Goal: Information Seeking & Learning: Find specific fact

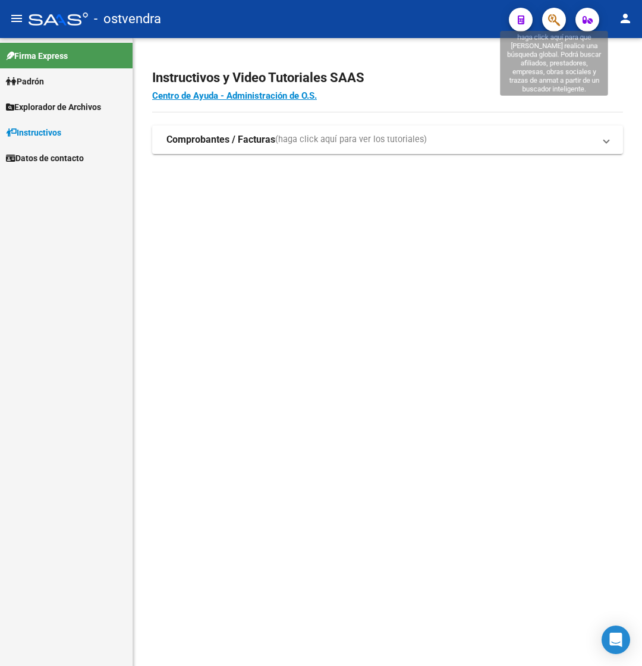
click at [549, 22] on icon "button" at bounding box center [554, 20] width 12 height 14
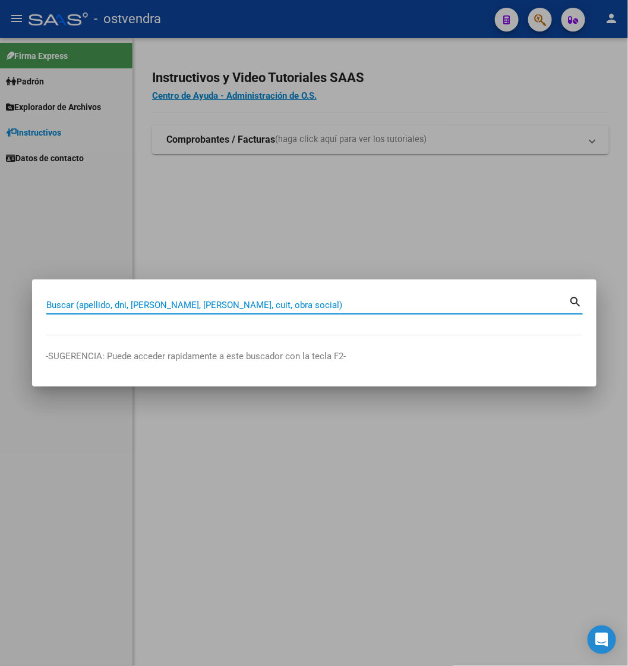
paste input "20165928440"
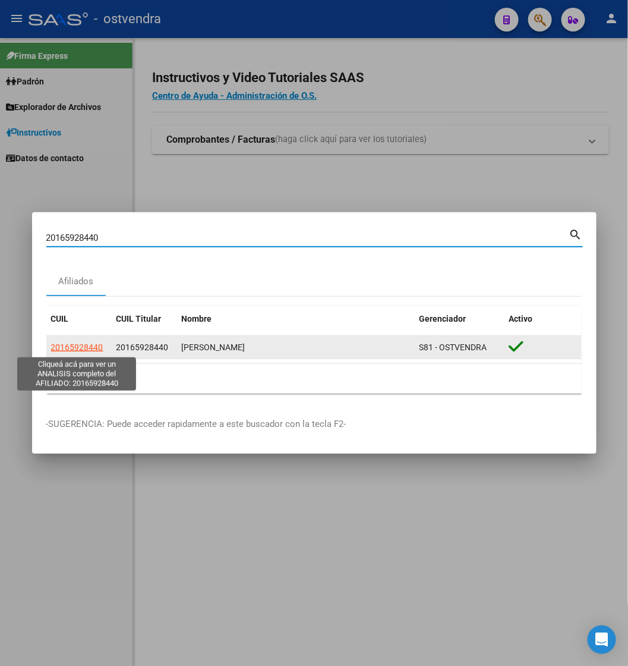
click at [83, 346] on span "20165928440" at bounding box center [77, 347] width 52 height 10
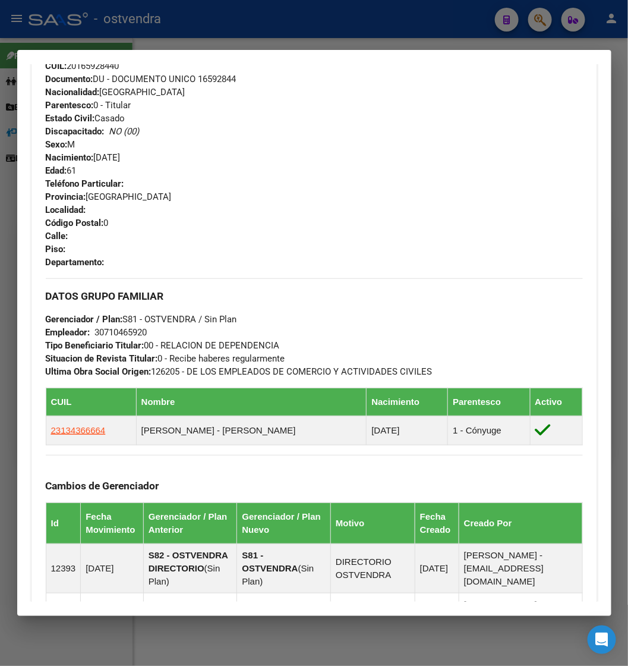
scroll to position [446, 0]
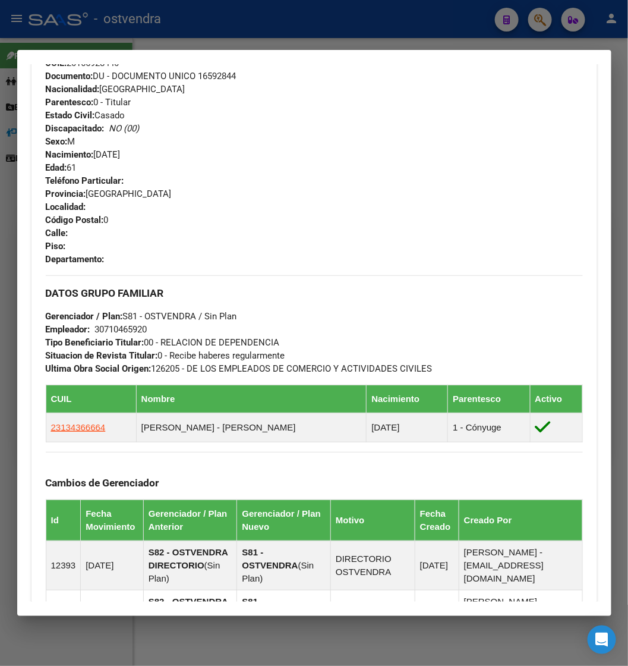
click at [455, 153] on div "Apellido: [PERSON_NAME]: 20165928440 Documento: DU - DOCUMENTO UNICO 16592844 N…" at bounding box center [314, 108] width 537 height 131
click at [409, 18] on div at bounding box center [314, 333] width 628 height 666
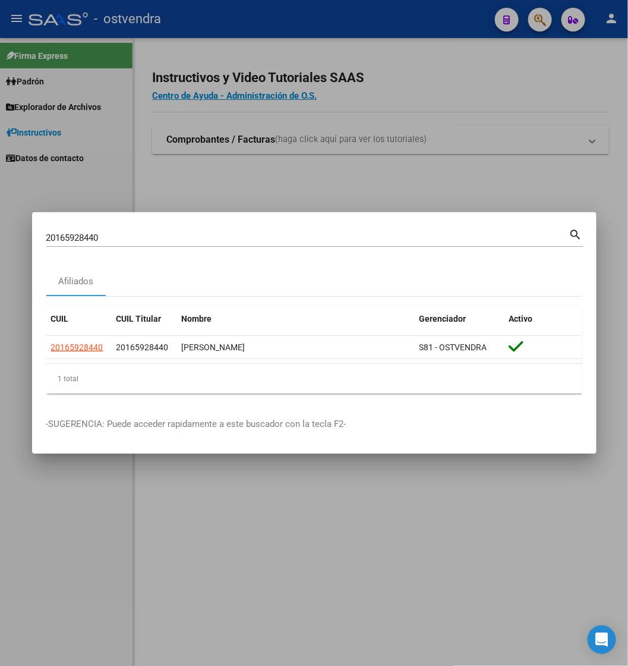
click at [298, 239] on input "20165928440" at bounding box center [307, 237] width 523 height 11
click at [299, 239] on input "20165928440" at bounding box center [307, 237] width 523 height 11
paste input "8306472"
type input "20183064720"
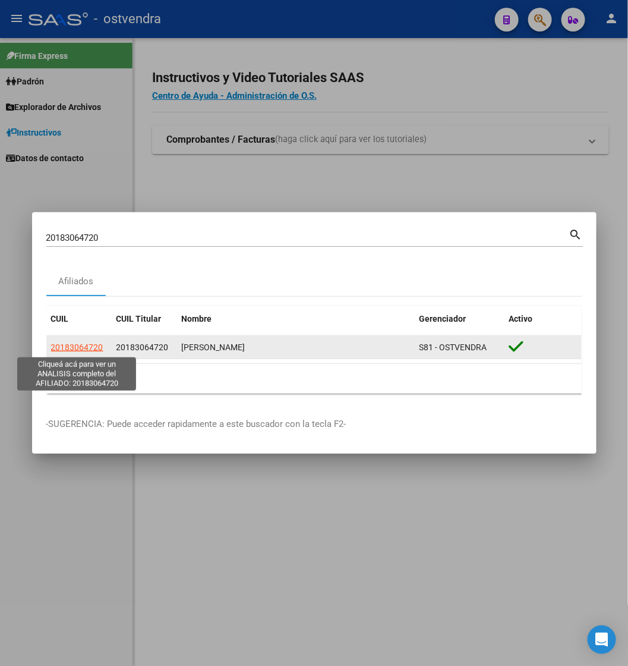
click at [74, 345] on span "20183064720" at bounding box center [77, 347] width 52 height 10
type textarea "20183064720"
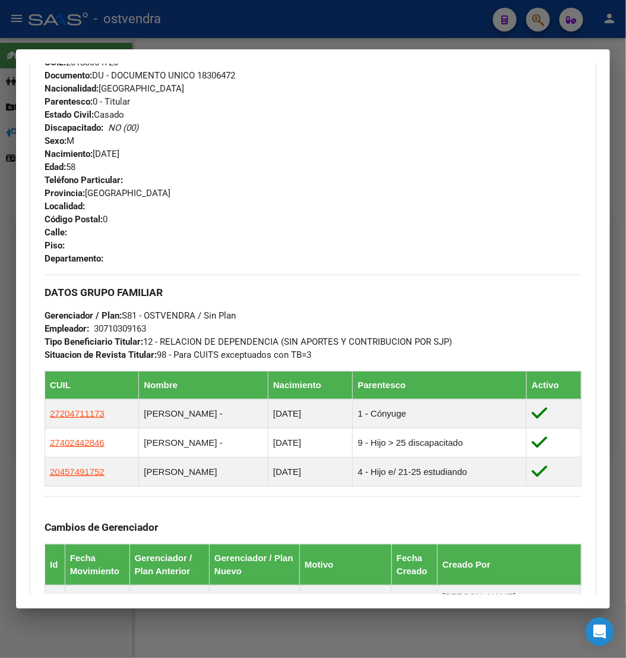
click at [365, 29] on div at bounding box center [313, 329] width 626 height 658
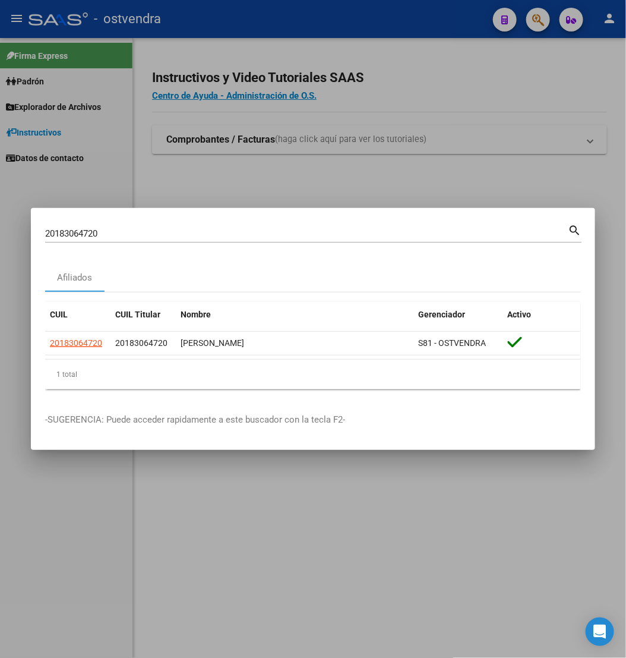
click at [258, 232] on input "20183064720" at bounding box center [306, 233] width 523 height 11
paste input "7960235822"
type input "27960235822"
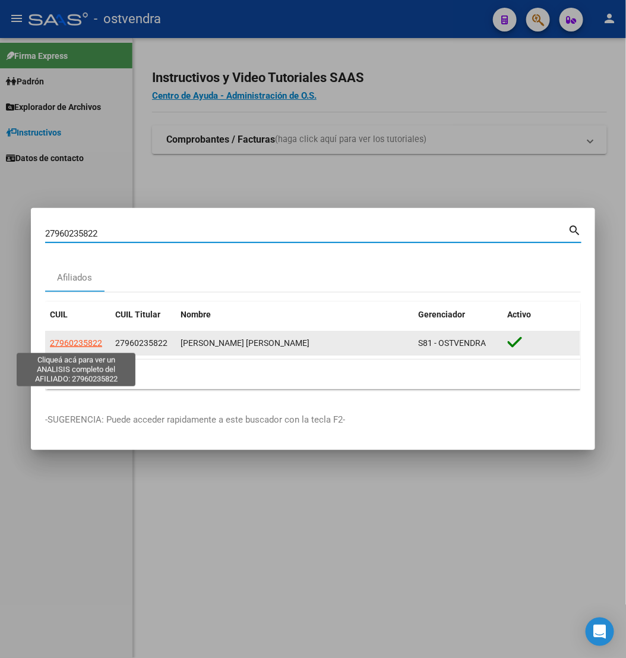
click at [98, 343] on span "27960235822" at bounding box center [76, 343] width 52 height 10
type textarea "27960235822"
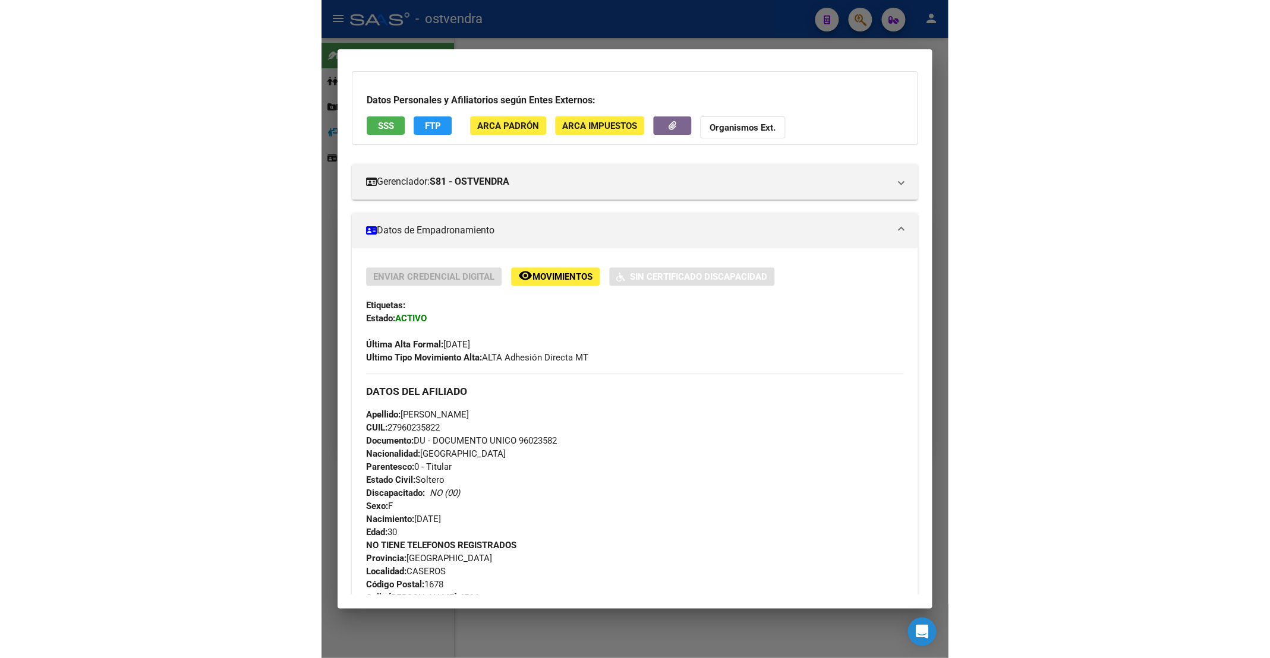
scroll to position [89, 0]
